Goal: Ask a question

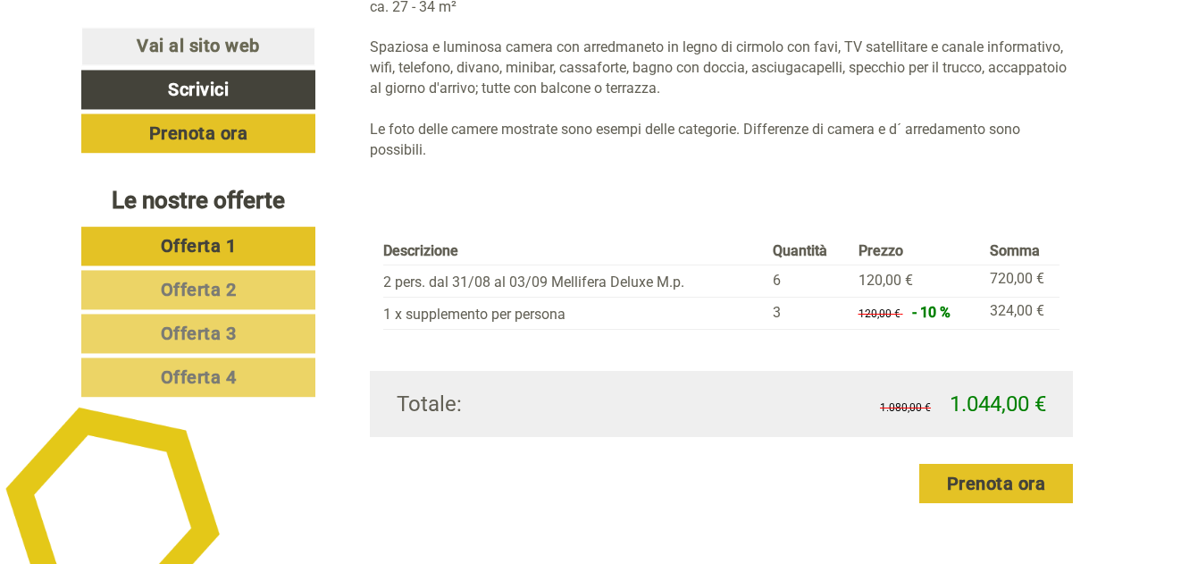
scroll to position [1732, 0]
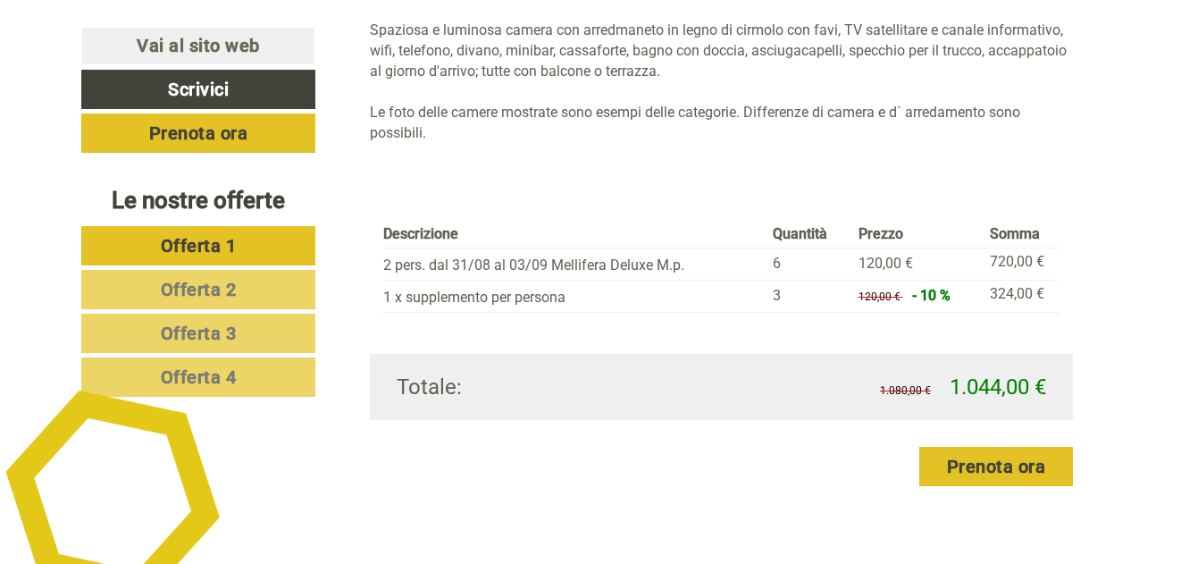
click at [164, 283] on span "Offerta 2" at bounding box center [199, 289] width 76 height 21
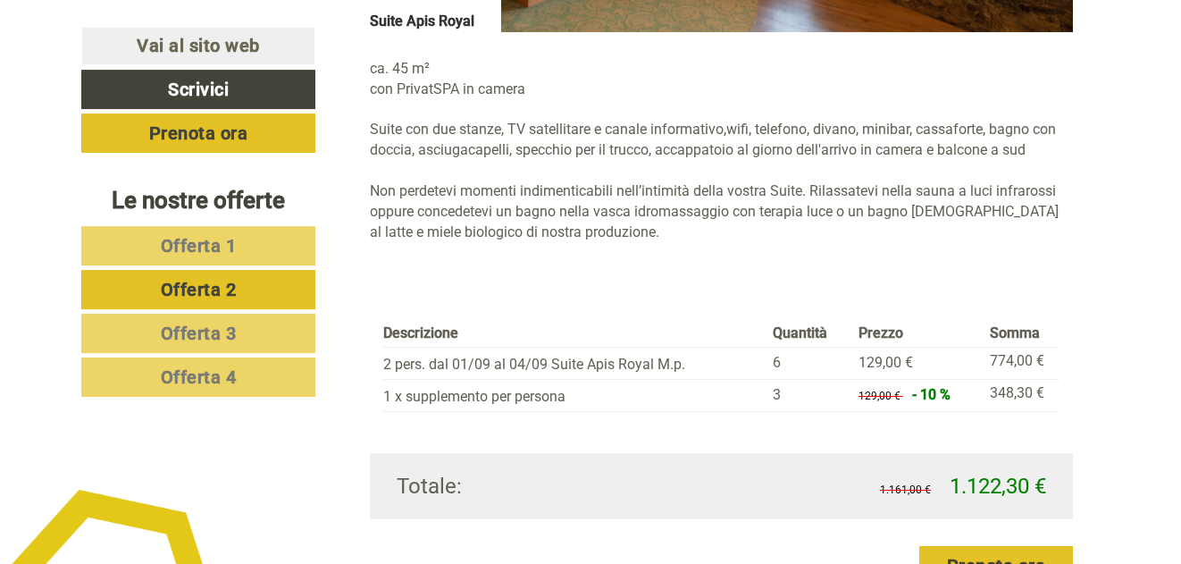
scroll to position [1669, 0]
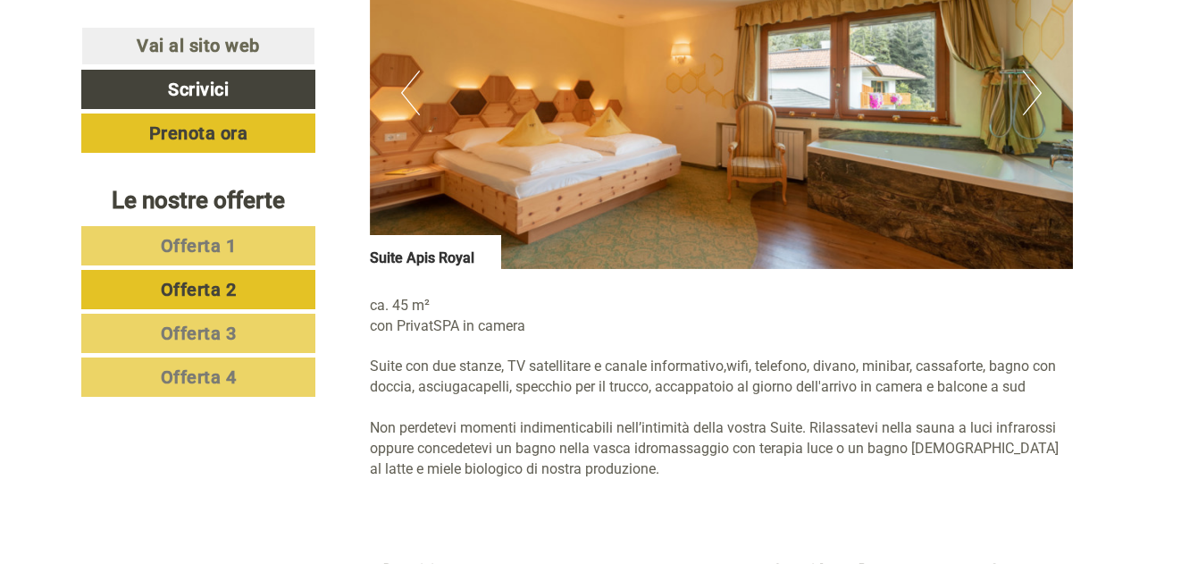
click at [239, 337] on link "Offerta 3" at bounding box center [198, 333] width 234 height 39
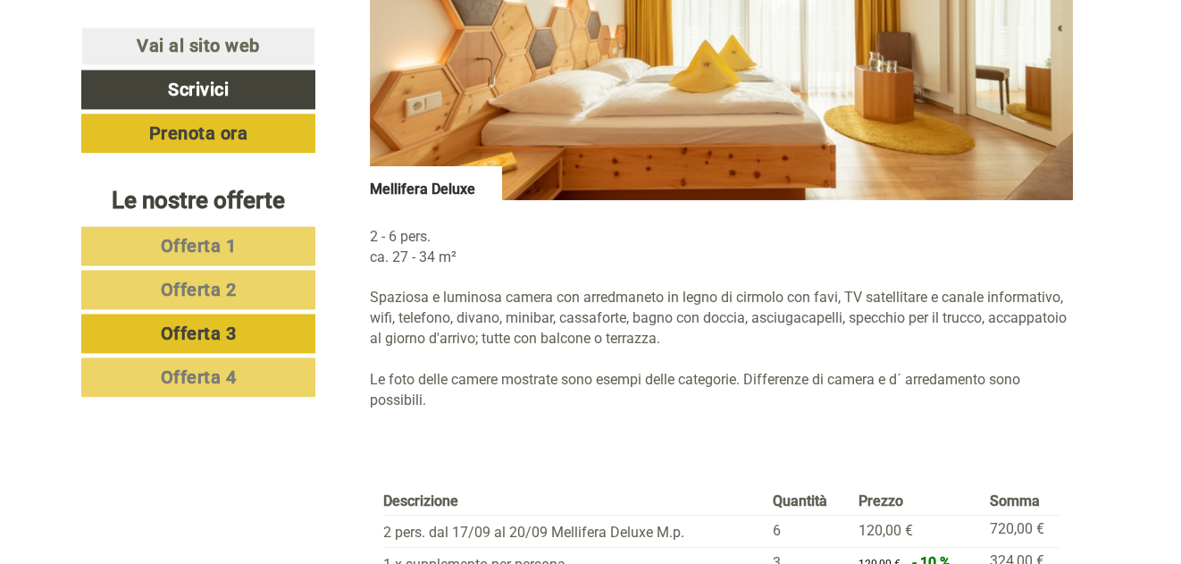
scroll to position [1578, 0]
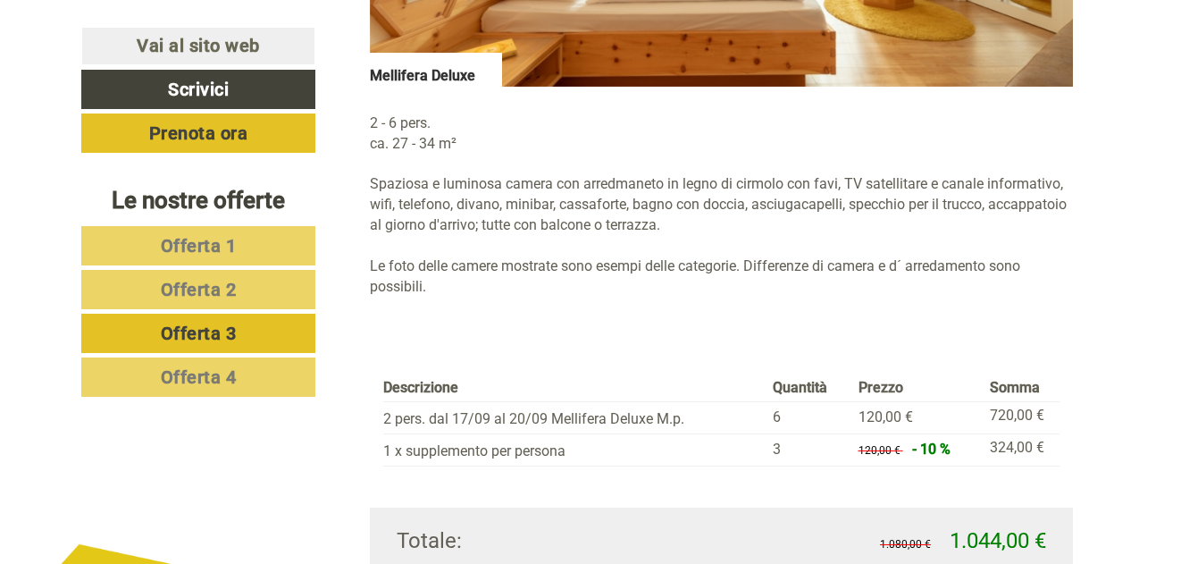
click at [232, 373] on span "Offerta 4" at bounding box center [199, 376] width 76 height 21
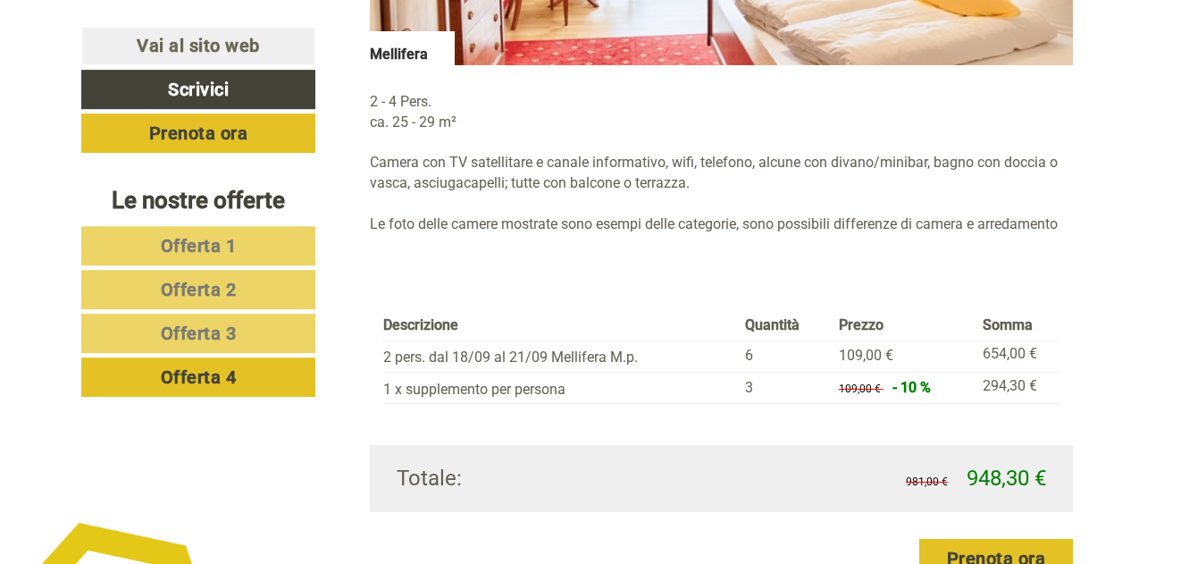
scroll to position [1669, 0]
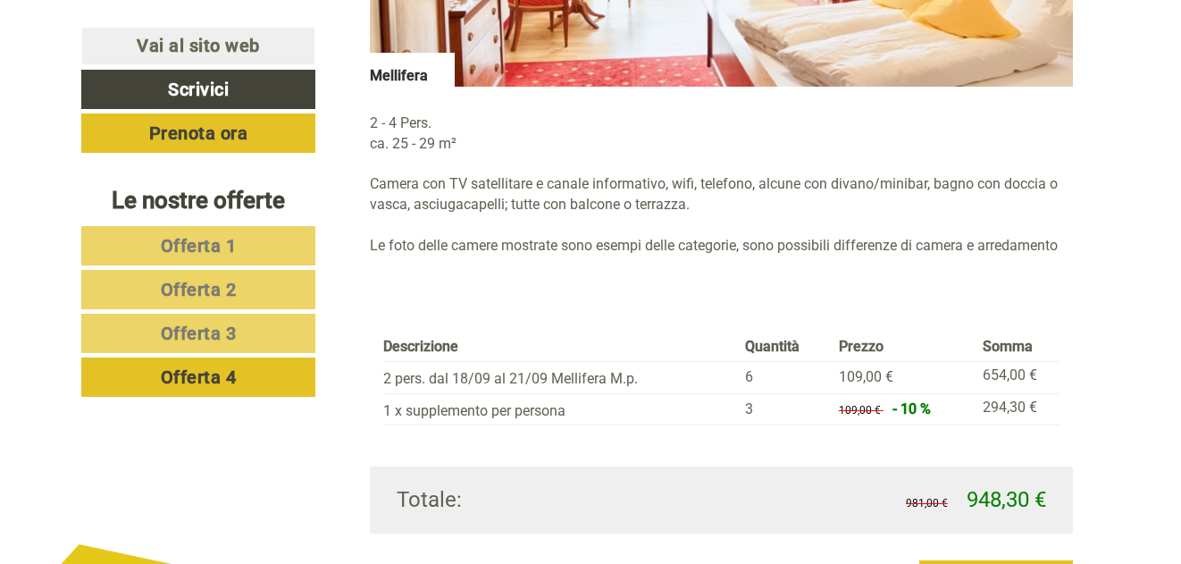
click at [251, 336] on link "Offerta 3" at bounding box center [198, 333] width 234 height 39
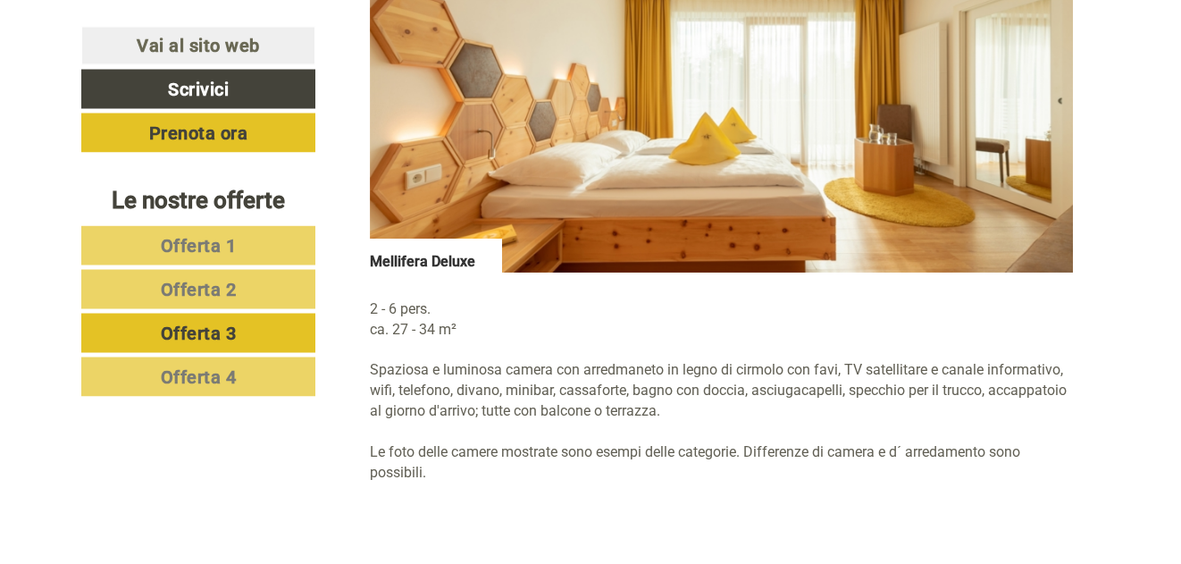
scroll to position [1396, 0]
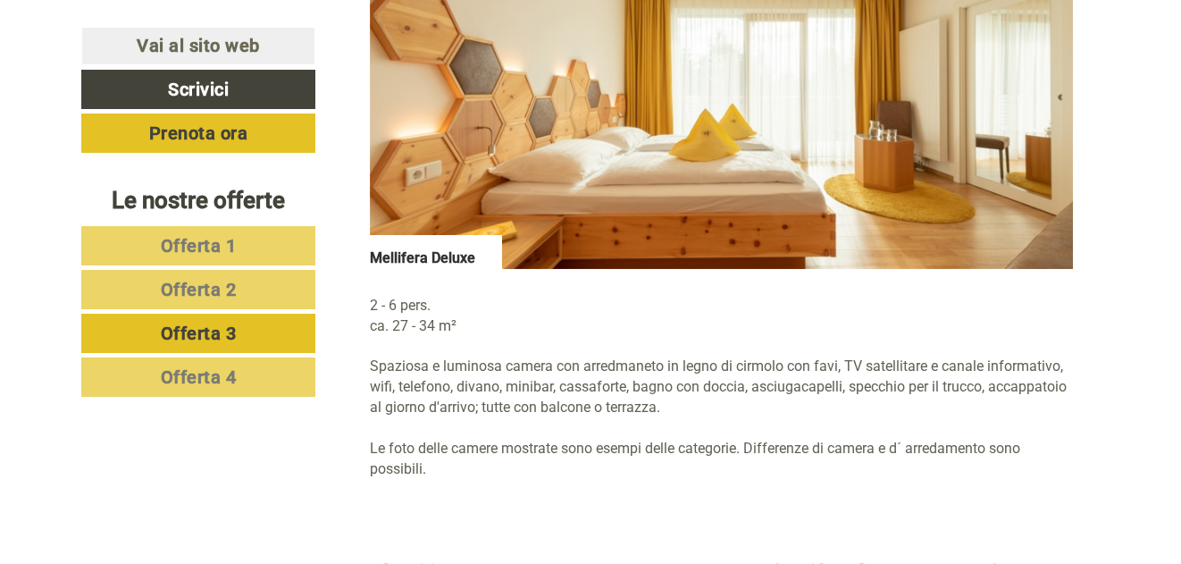
click at [239, 383] on link "Offerta 4" at bounding box center [198, 376] width 234 height 39
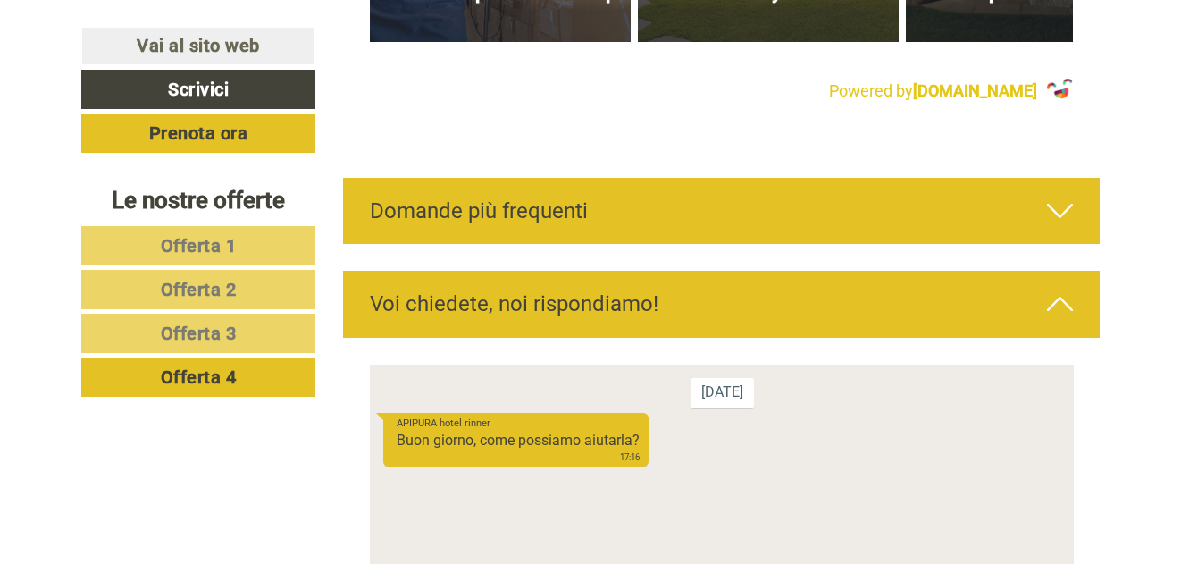
scroll to position [5952, 0]
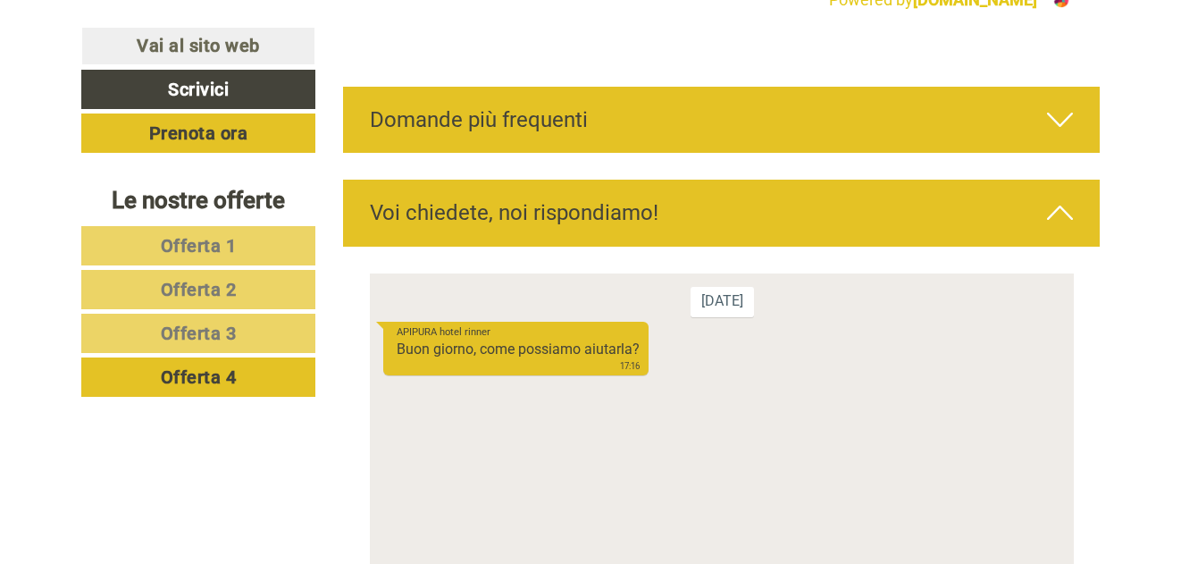
click at [1067, 228] on icon at bounding box center [1060, 212] width 26 height 30
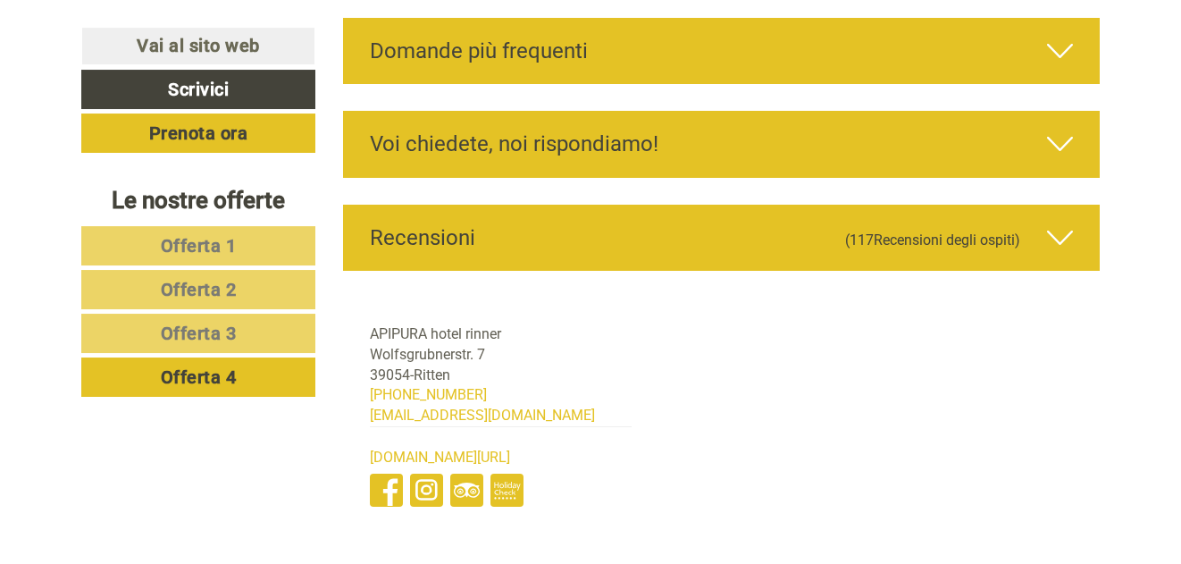
scroll to position [6044, 0]
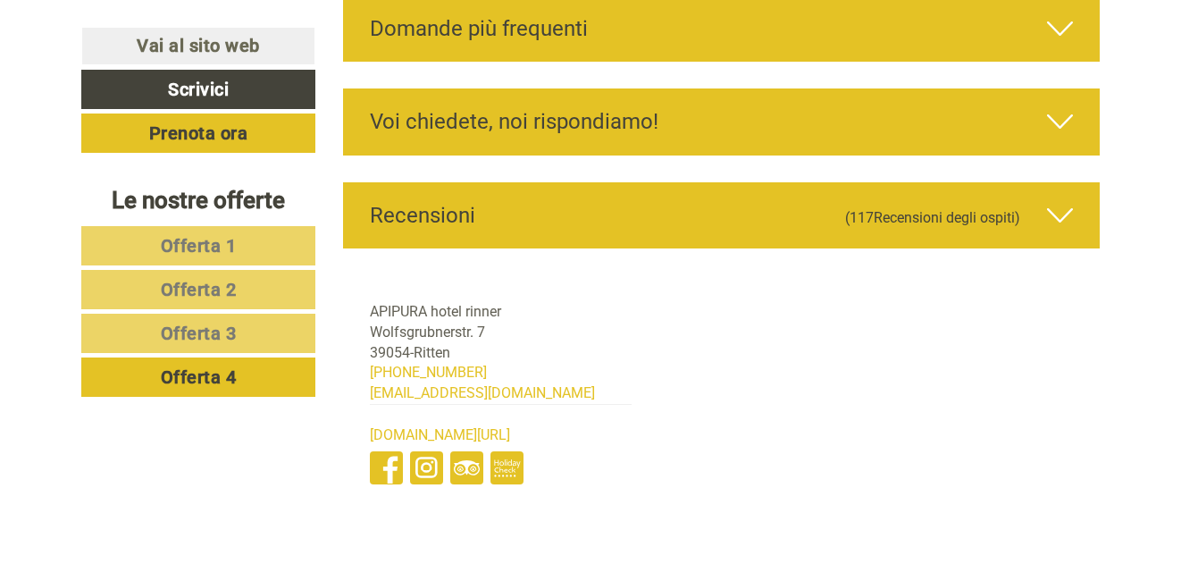
click at [1070, 40] on icon at bounding box center [1060, 28] width 26 height 30
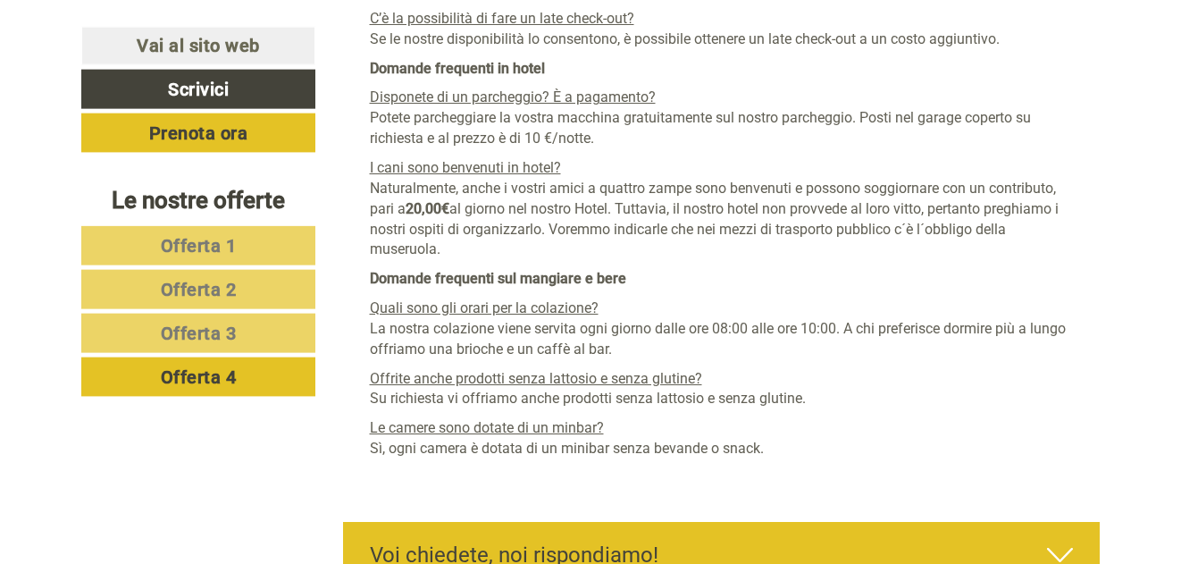
scroll to position [6499, 0]
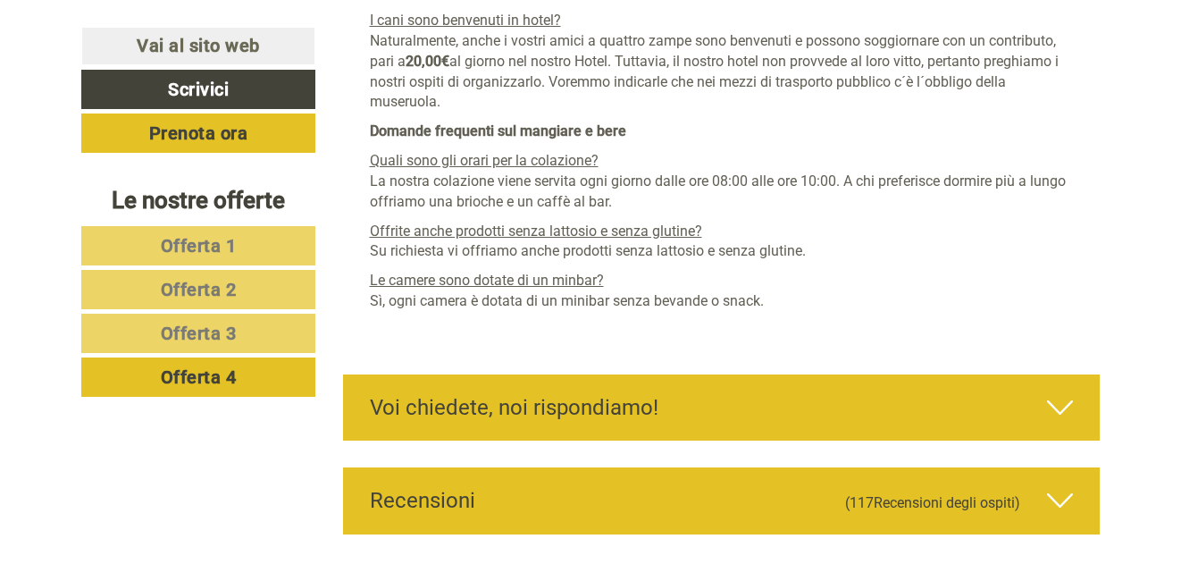
click at [1064, 513] on icon at bounding box center [1060, 500] width 26 height 30
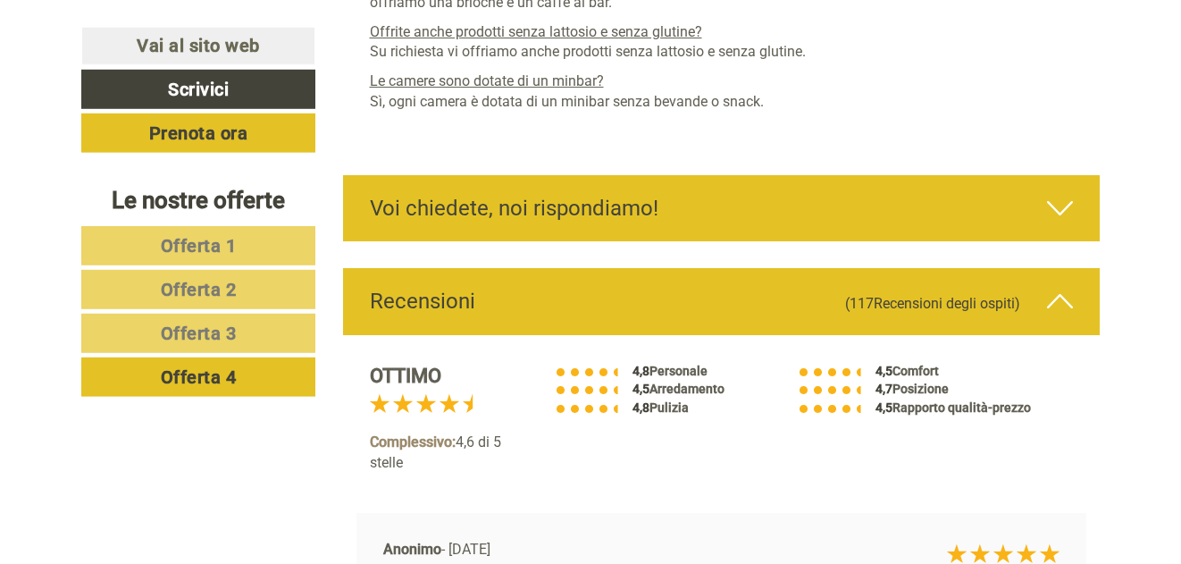
scroll to position [6773, 0]
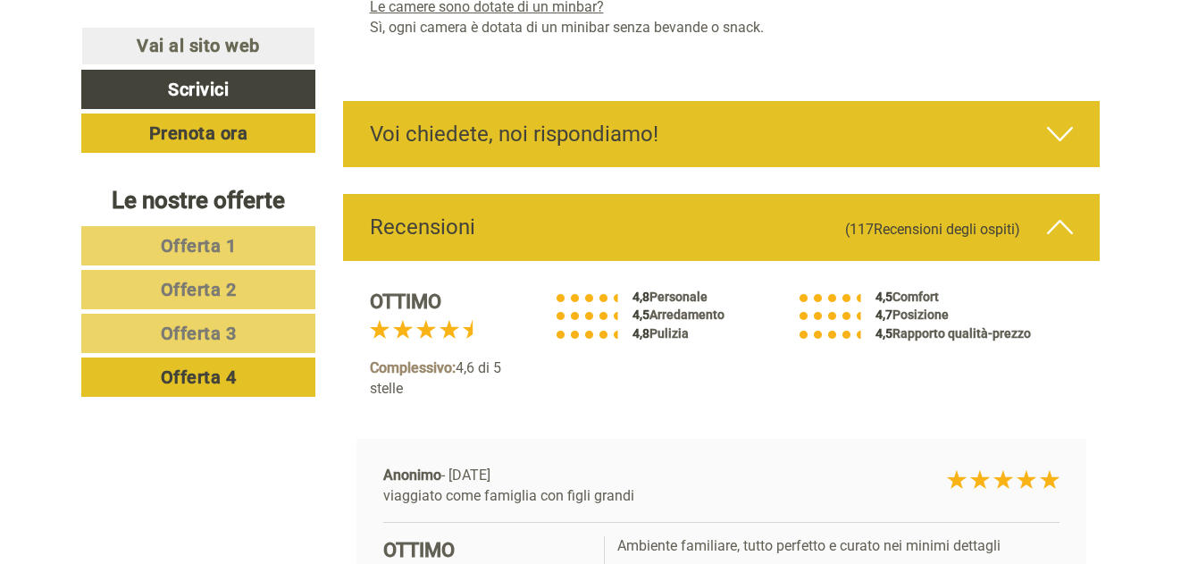
click at [1055, 142] on icon at bounding box center [1060, 134] width 26 height 30
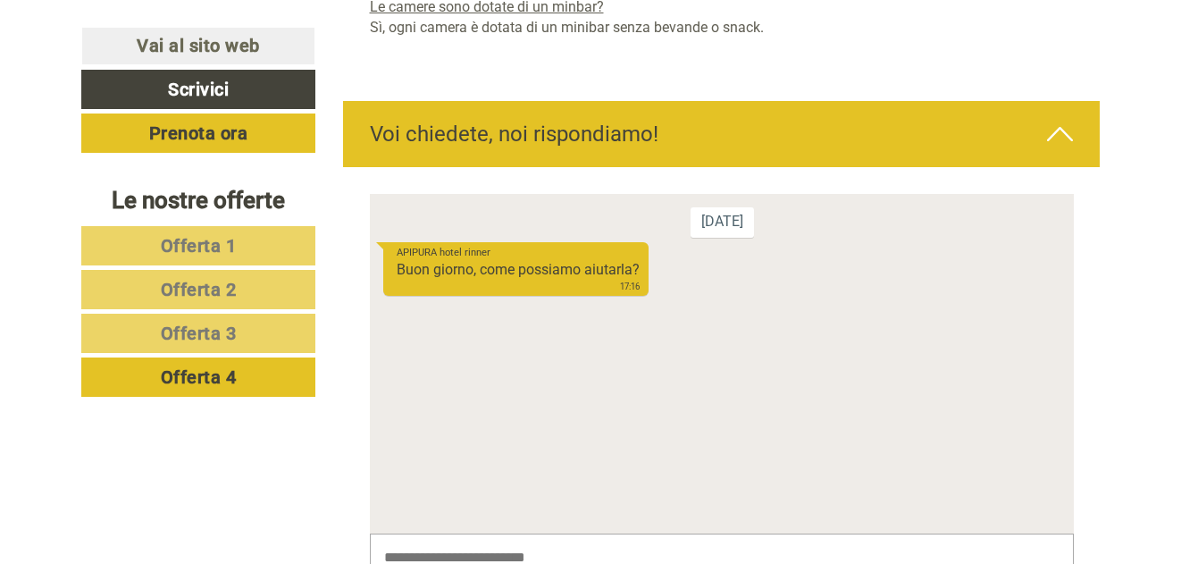
click at [430, 372] on div "[DATE] APIPURA hotel rinner Buon giorno, come possiamo aiutarla? 17:16" at bounding box center [721, 364] width 704 height 340
click at [423, 366] on div "[DATE] APIPURA hotel rinner Buon giorno, come possiamo aiutarla? 17:16" at bounding box center [721, 364] width 704 height 340
click at [424, 361] on div "[DATE] APIPURA hotel rinner Buon giorno, come possiamo aiutarla? 17:16" at bounding box center [721, 364] width 704 height 340
click at [424, 354] on div "[DATE] APIPURA hotel rinner Buon giorno, come possiamo aiutarla? 17:16" at bounding box center [721, 364] width 704 height 340
click at [423, 349] on div "[DATE] APIPURA hotel rinner Buon giorno, come possiamo aiutarla? 17:16" at bounding box center [721, 364] width 704 height 340
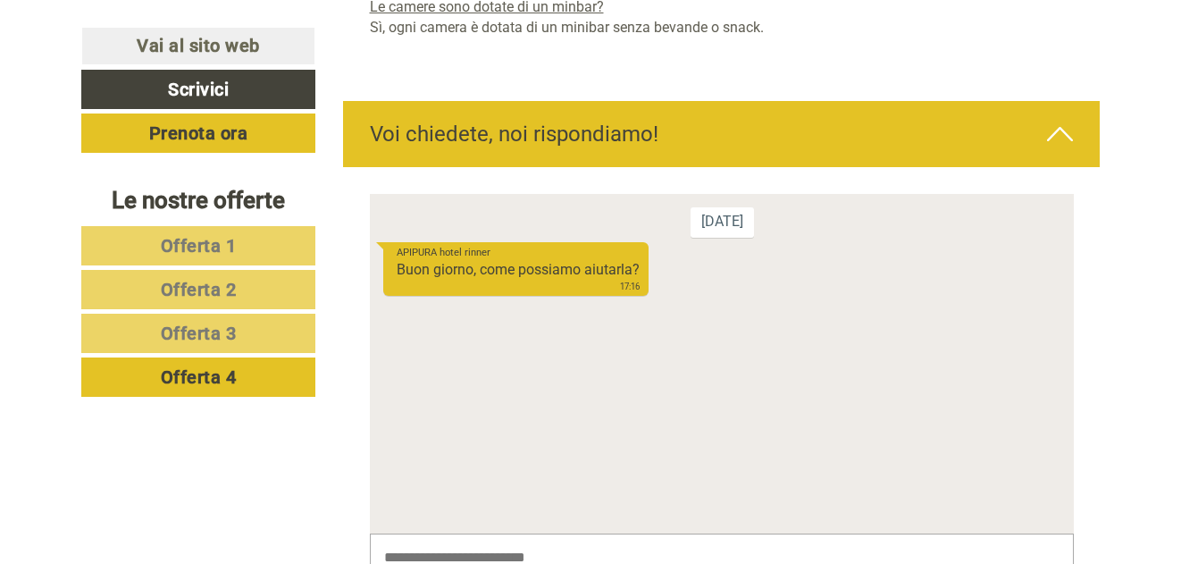
click at [410, 339] on div "[DATE] APIPURA hotel rinner Buon giorno, come possiamo aiutarla? 17:16" at bounding box center [721, 364] width 704 height 340
click at [403, 332] on div "[DATE] APIPURA hotel rinner Buon giorno, come possiamo aiutarla? 17:16" at bounding box center [721, 364] width 704 height 340
click at [783, 325] on div "[DATE] APIPURA hotel rinner Buon giorno, come possiamo aiutarla? 17:16" at bounding box center [721, 364] width 704 height 340
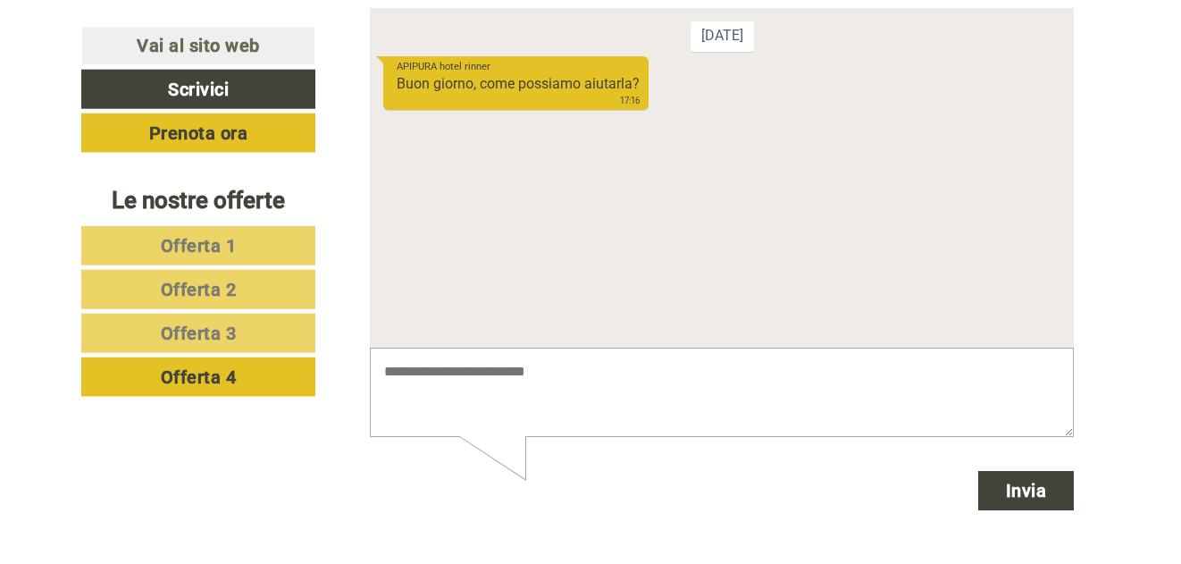
scroll to position [6955, 0]
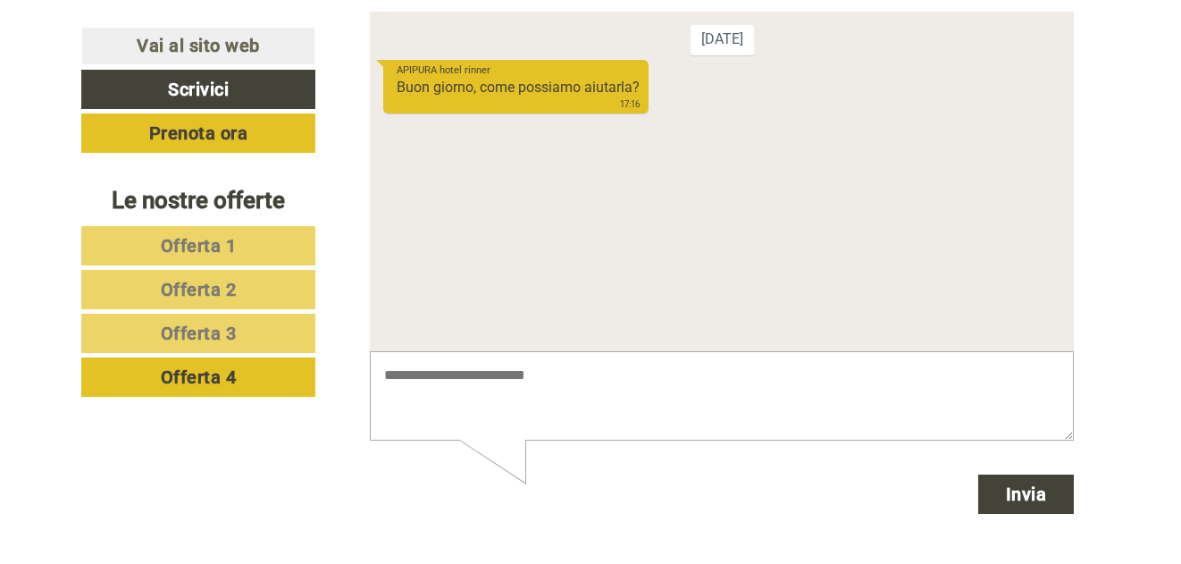
click at [389, 368] on textarea at bounding box center [721, 396] width 704 height 90
type textarea "**********"
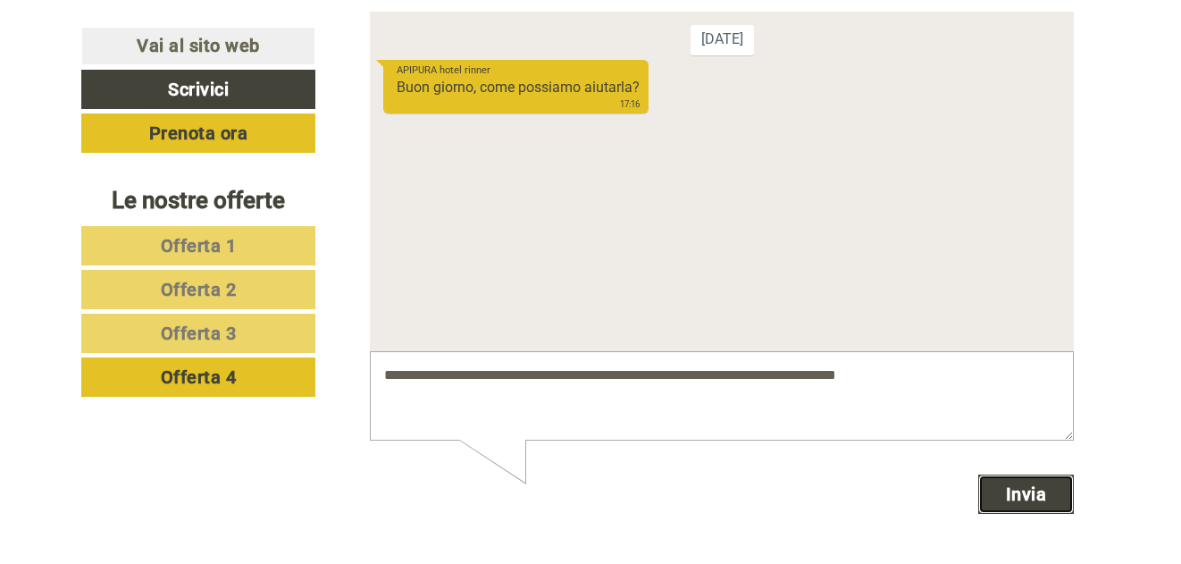
click at [1007, 495] on button "Invia" at bounding box center [1025, 493] width 96 height 39
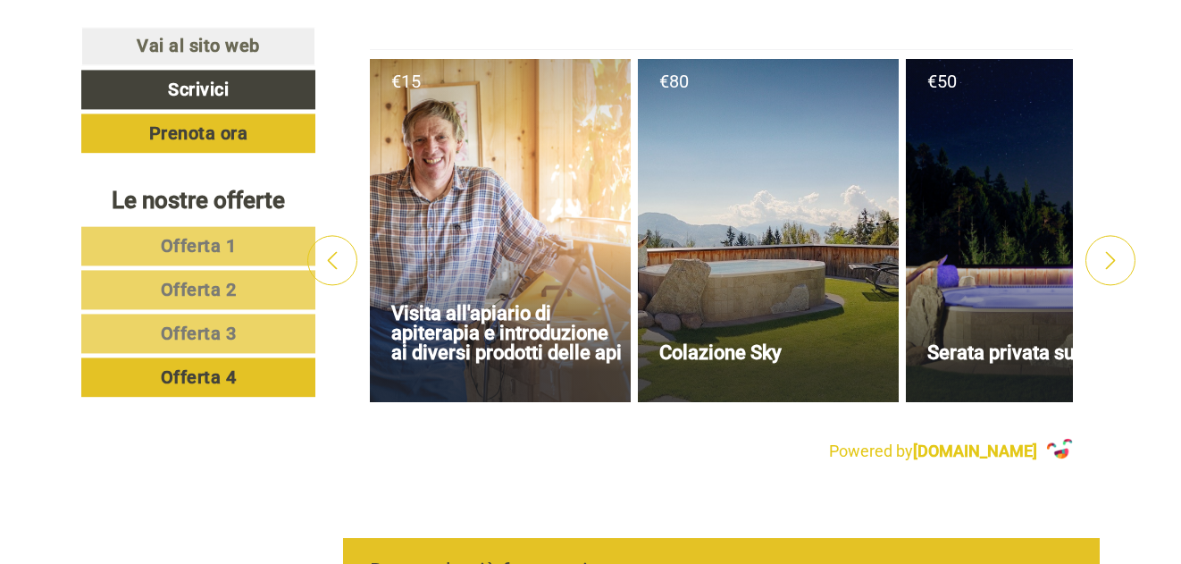
scroll to position [5497, 0]
